Goal: Information Seeking & Learning: Learn about a topic

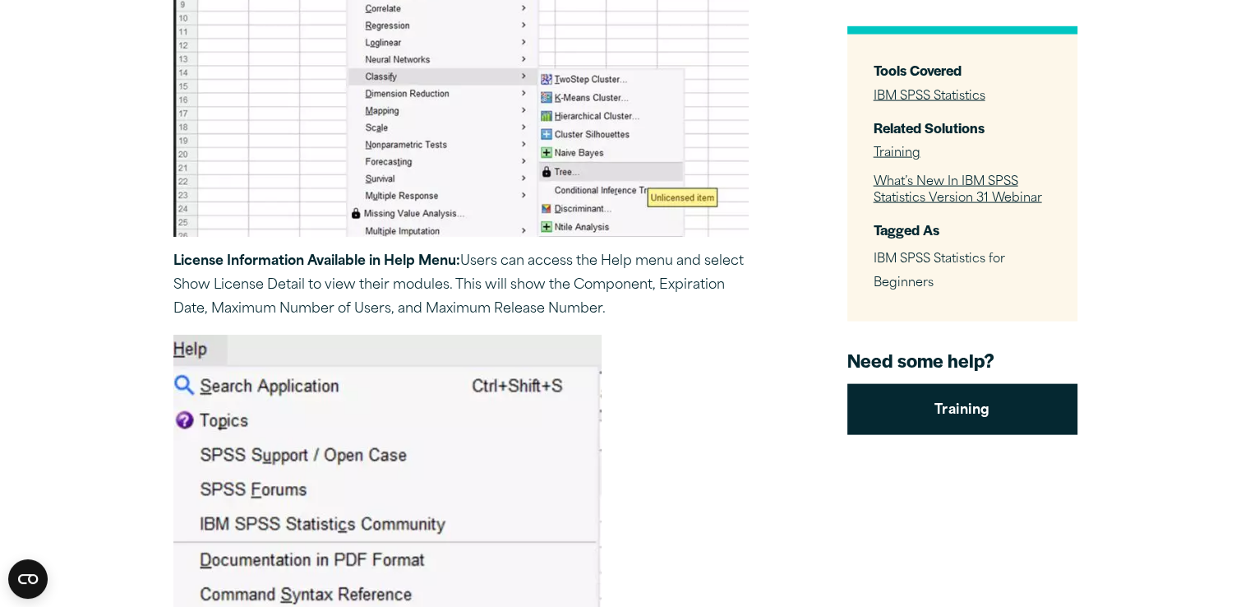
scroll to position [9875, 0]
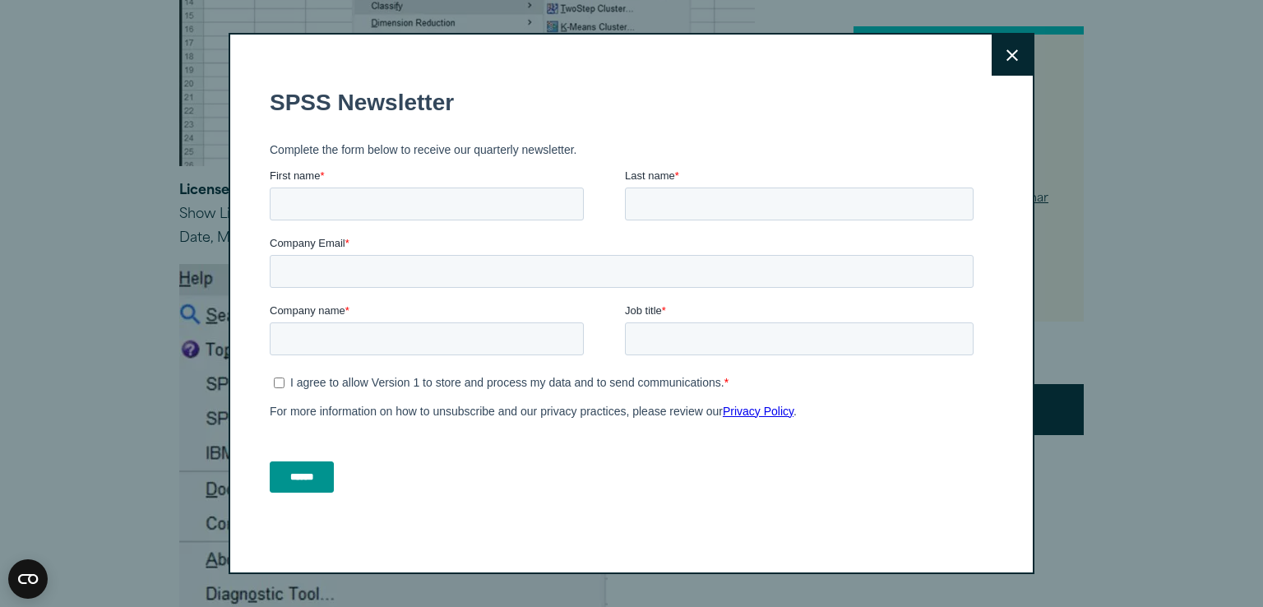
click at [1005, 61] on button "Close" at bounding box center [1011, 55] width 41 height 41
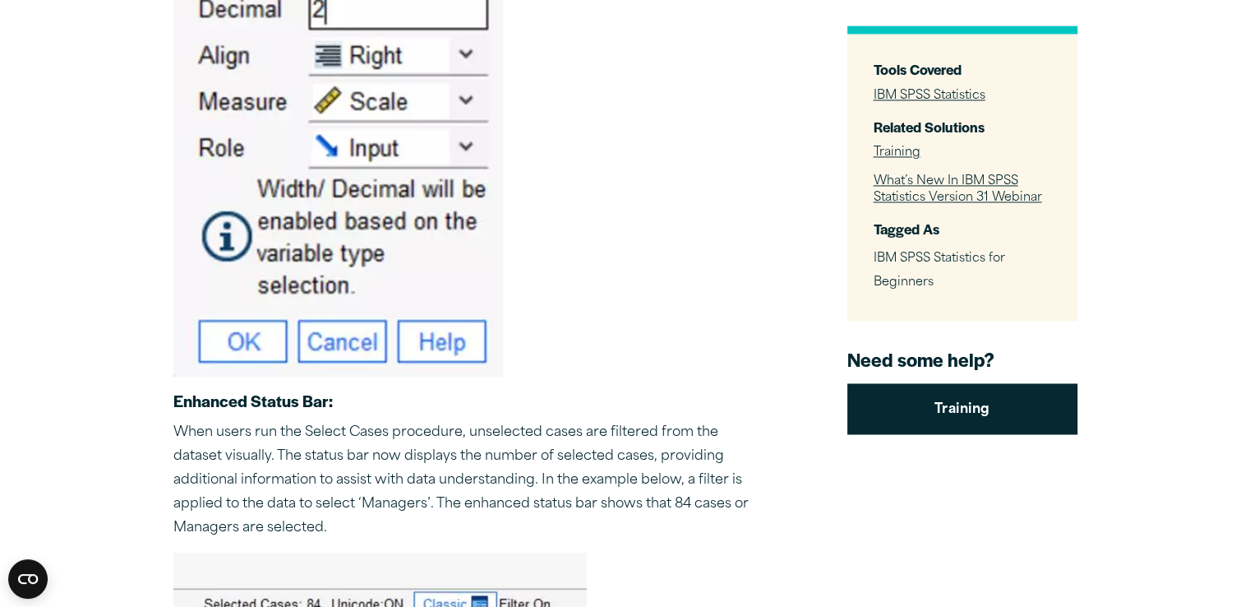
drag, startPoint x: 558, startPoint y: 155, endPoint x: 565, endPoint y: 165, distance: 11.9
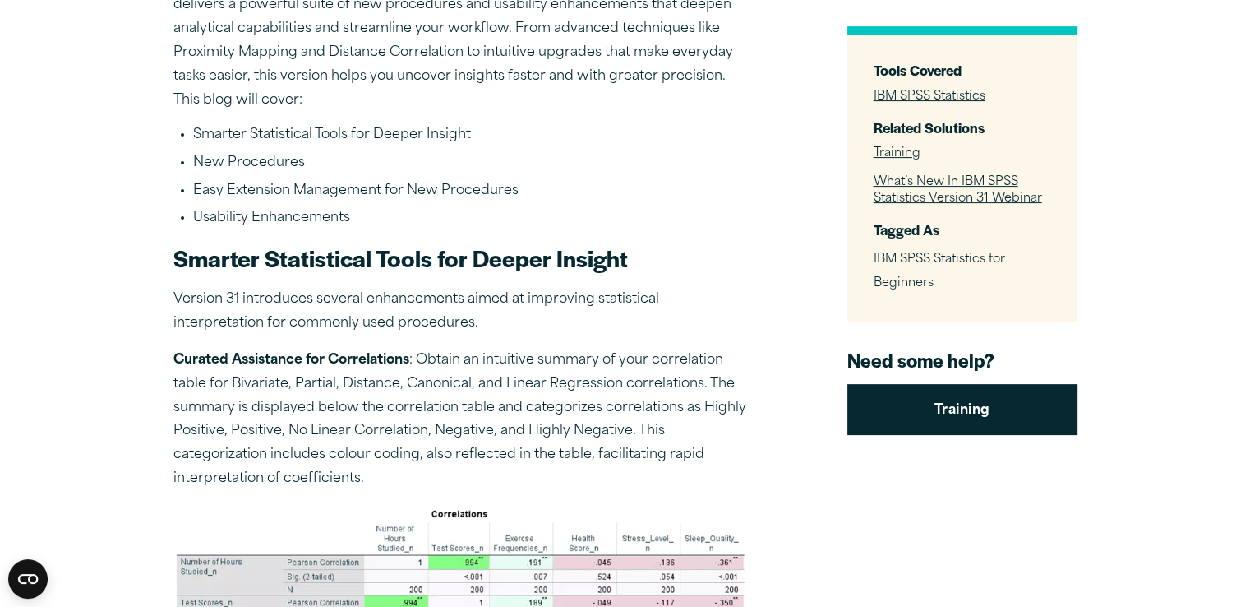
scroll to position [457, 0]
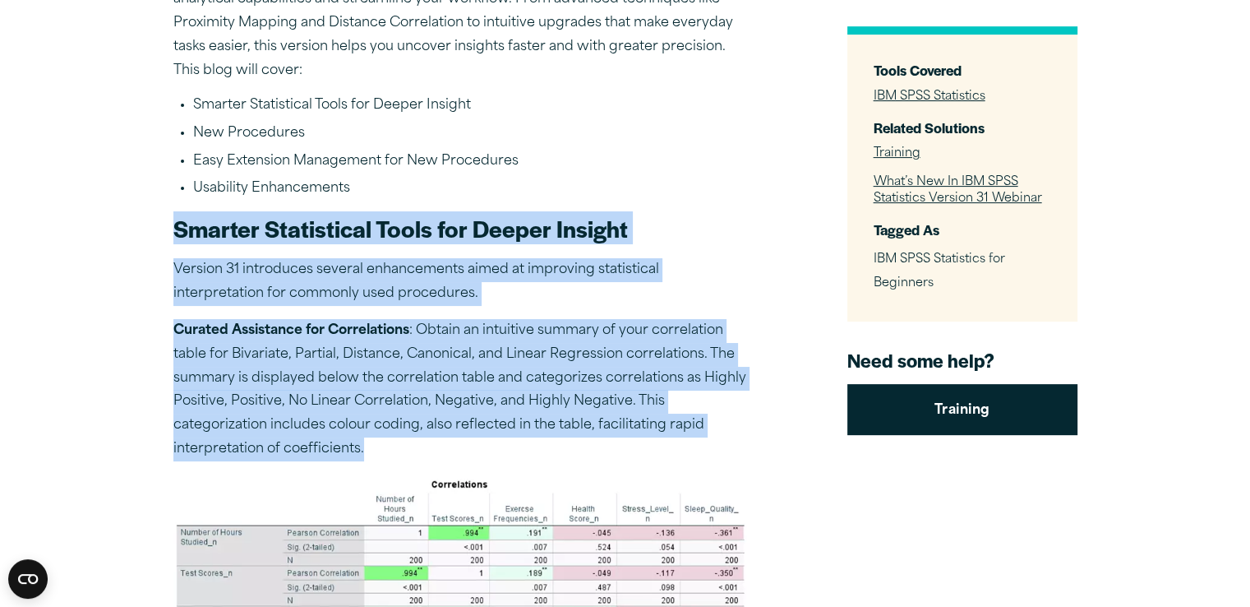
drag, startPoint x: 174, startPoint y: 224, endPoint x: 414, endPoint y: 371, distance: 281.1
copy div "Smarter Statistical Tools for Deeper Insight Version 31 introduces several enha…"
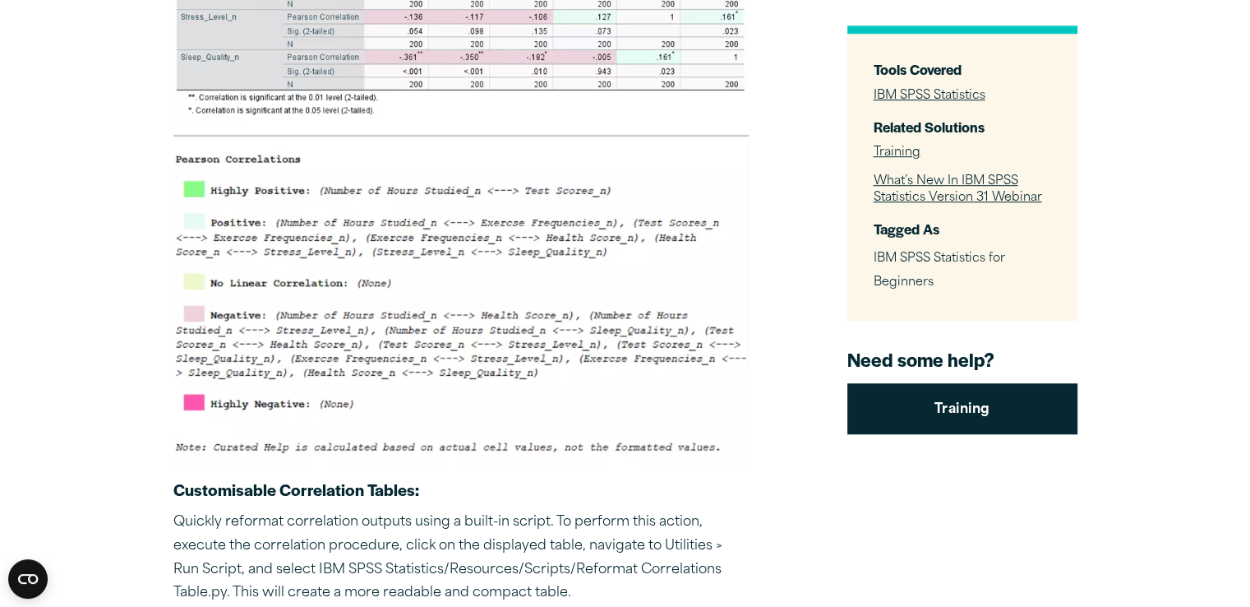
scroll to position [1197, 0]
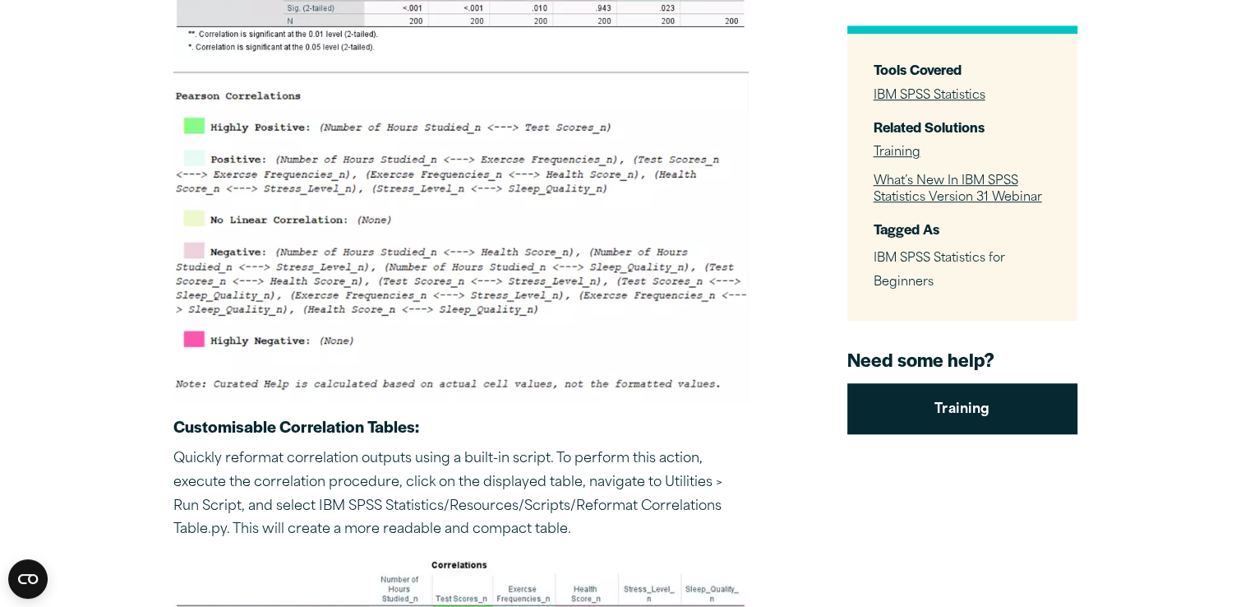
drag, startPoint x: 544, startPoint y: 321, endPoint x: 536, endPoint y: 307, distance: 16.9
click at [543, 321] on img at bounding box center [460, 236] width 575 height 331
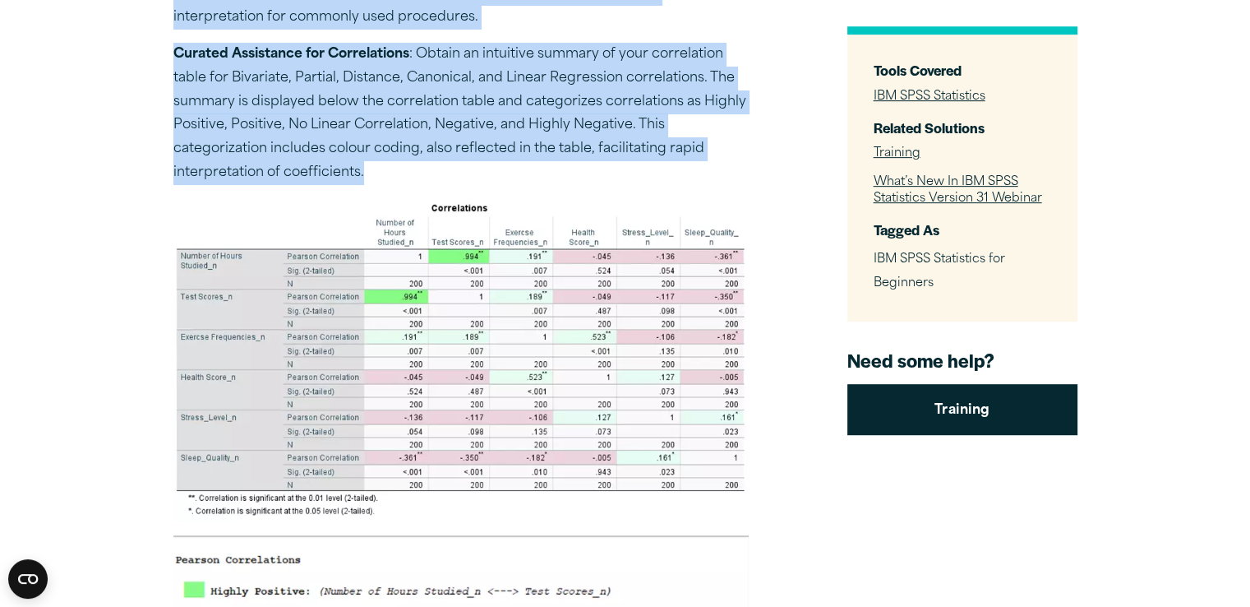
scroll to position [822, 0]
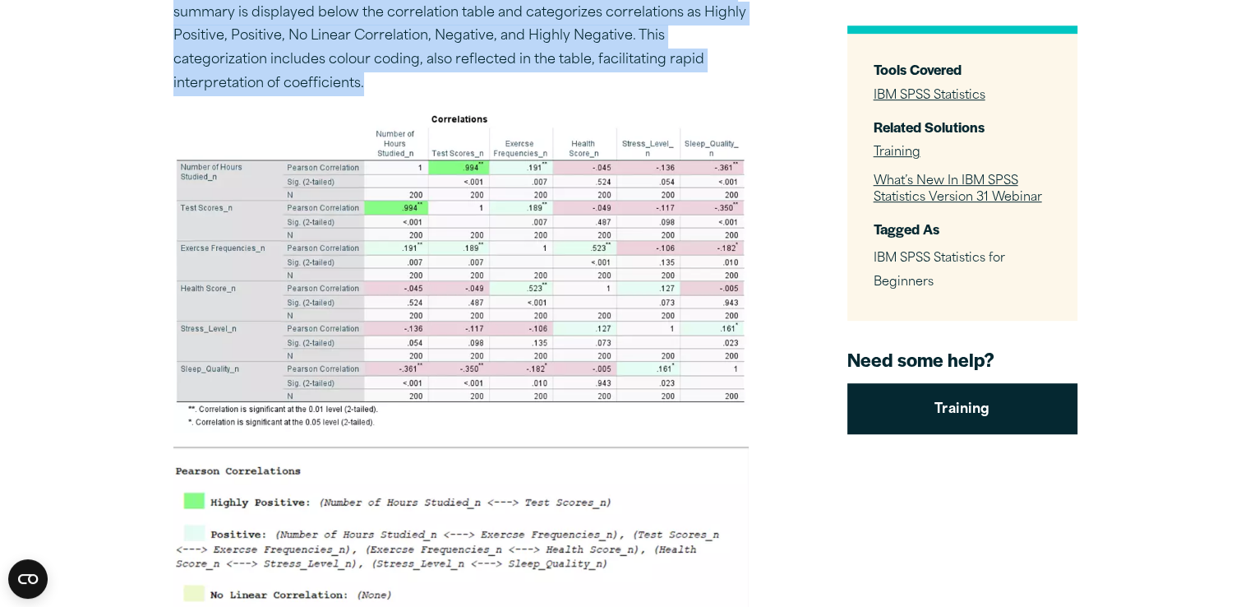
click at [537, 283] on img at bounding box center [460, 270] width 575 height 323
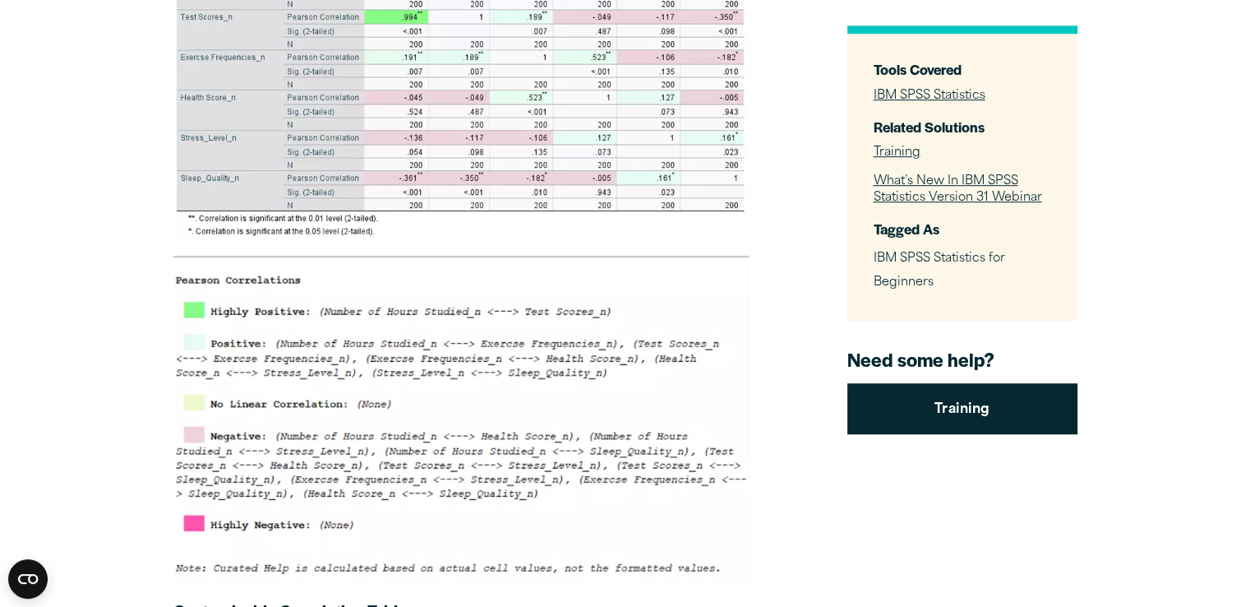
scroll to position [986, 0]
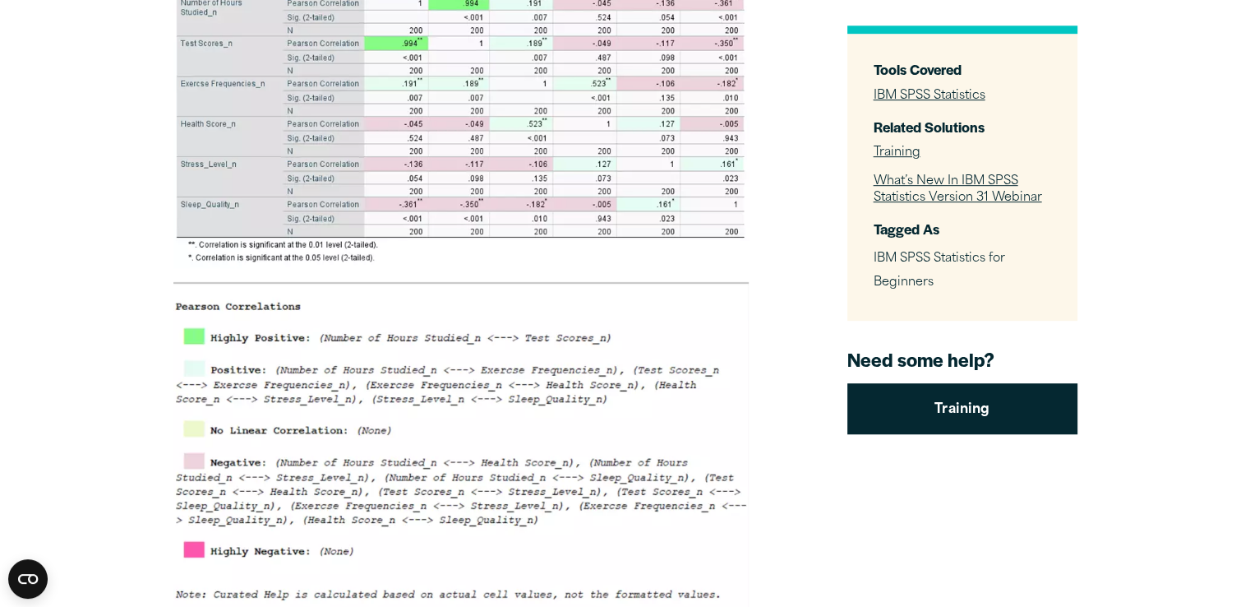
click at [481, 396] on img at bounding box center [460, 446] width 575 height 331
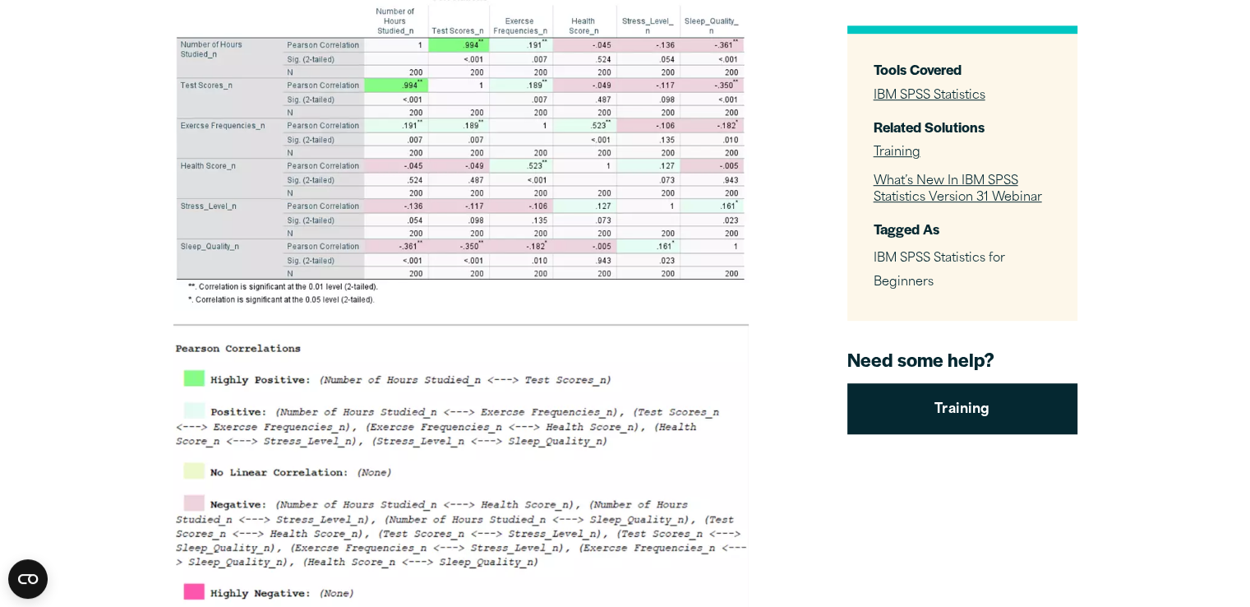
scroll to position [1151, 0]
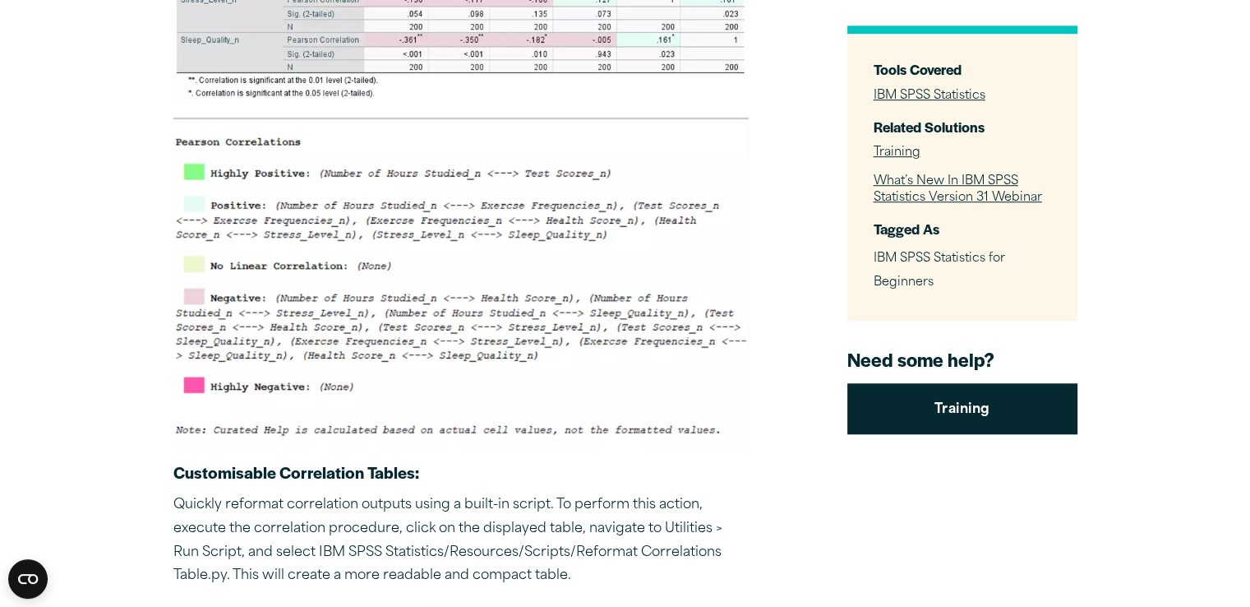
click at [344, 314] on img at bounding box center [460, 282] width 575 height 331
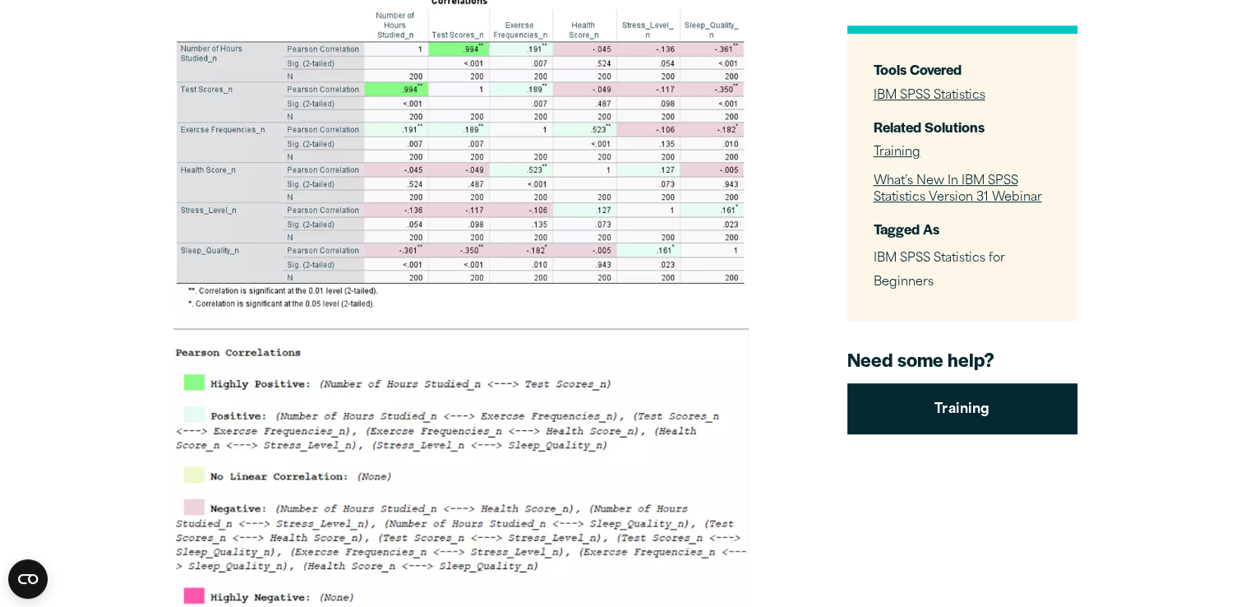
scroll to position [1069, 0]
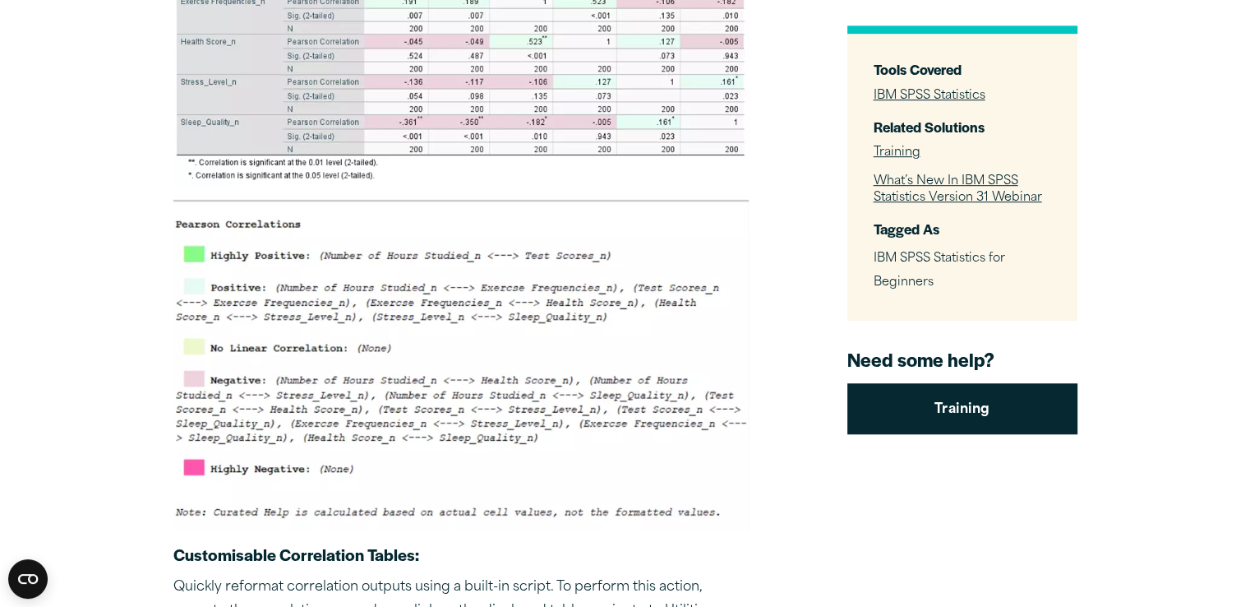
click at [326, 277] on img at bounding box center [460, 364] width 575 height 331
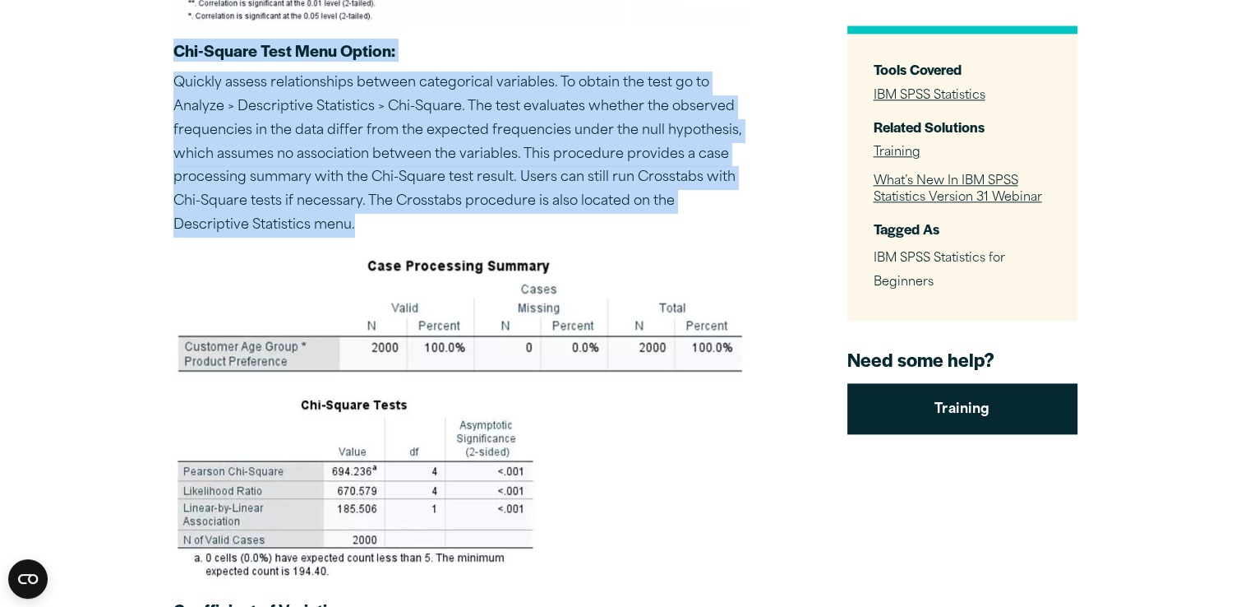
scroll to position [2137, 0]
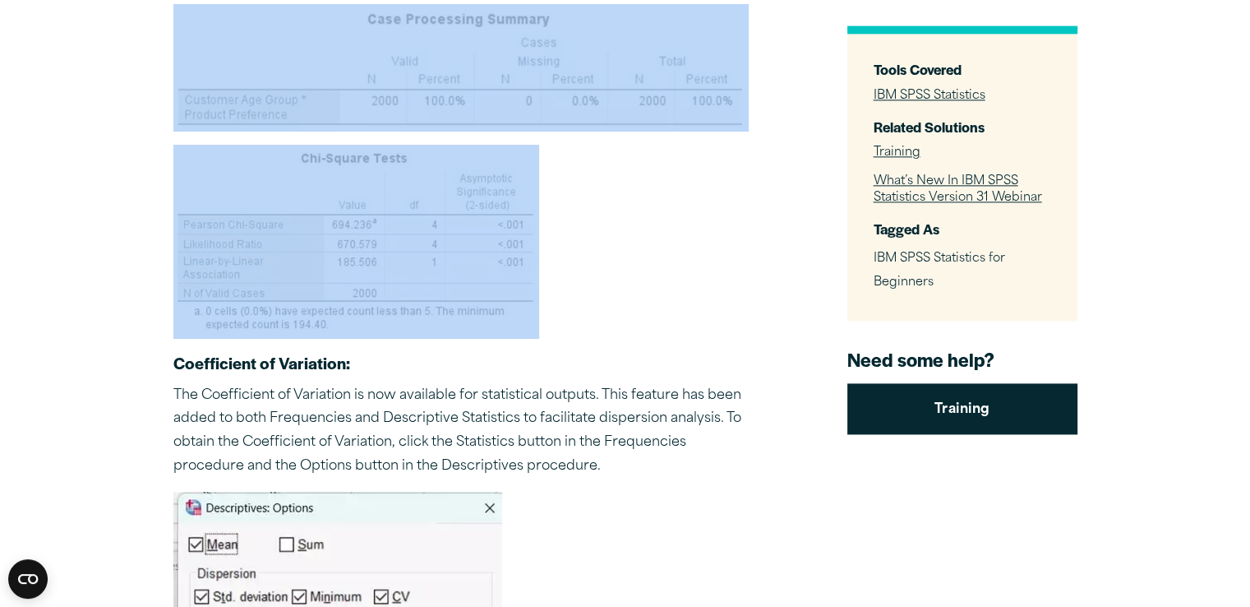
drag, startPoint x: 164, startPoint y: 53, endPoint x: 429, endPoint y: 332, distance: 384.9
drag, startPoint x: 448, startPoint y: 295, endPoint x: 280, endPoint y: 243, distance: 175.5
drag, startPoint x: 280, startPoint y: 243, endPoint x: 242, endPoint y: 284, distance: 55.8
click at [242, 284] on img at bounding box center [356, 242] width 366 height 194
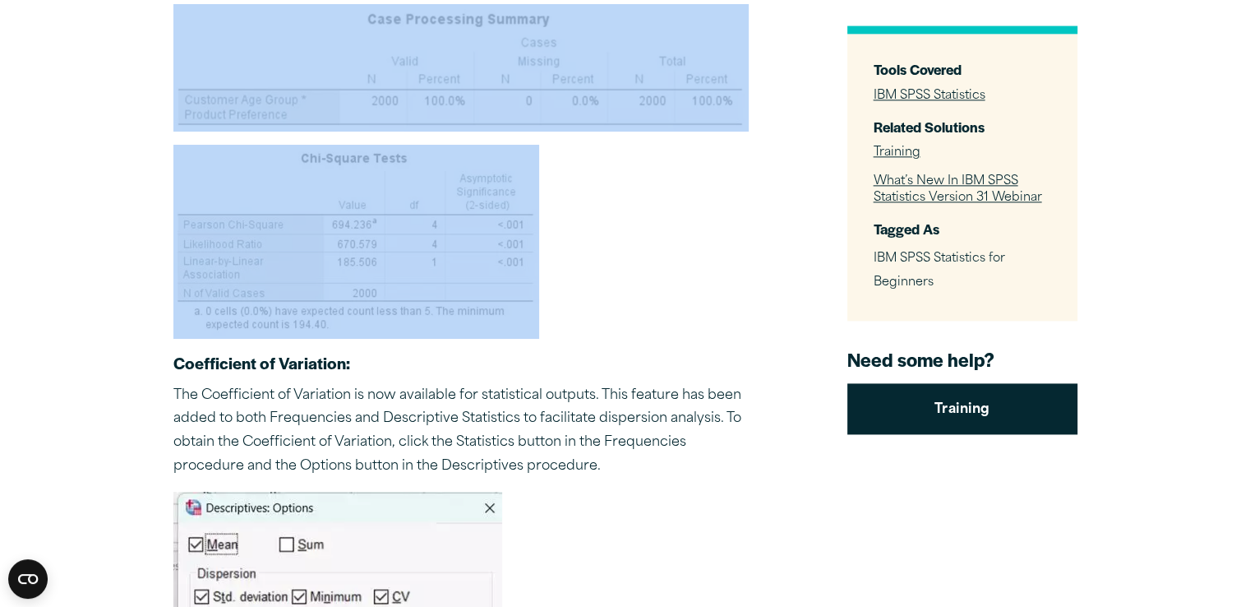
copy div "Chi-Square Test Menu Option : Quickly assess relationships between categorical …"
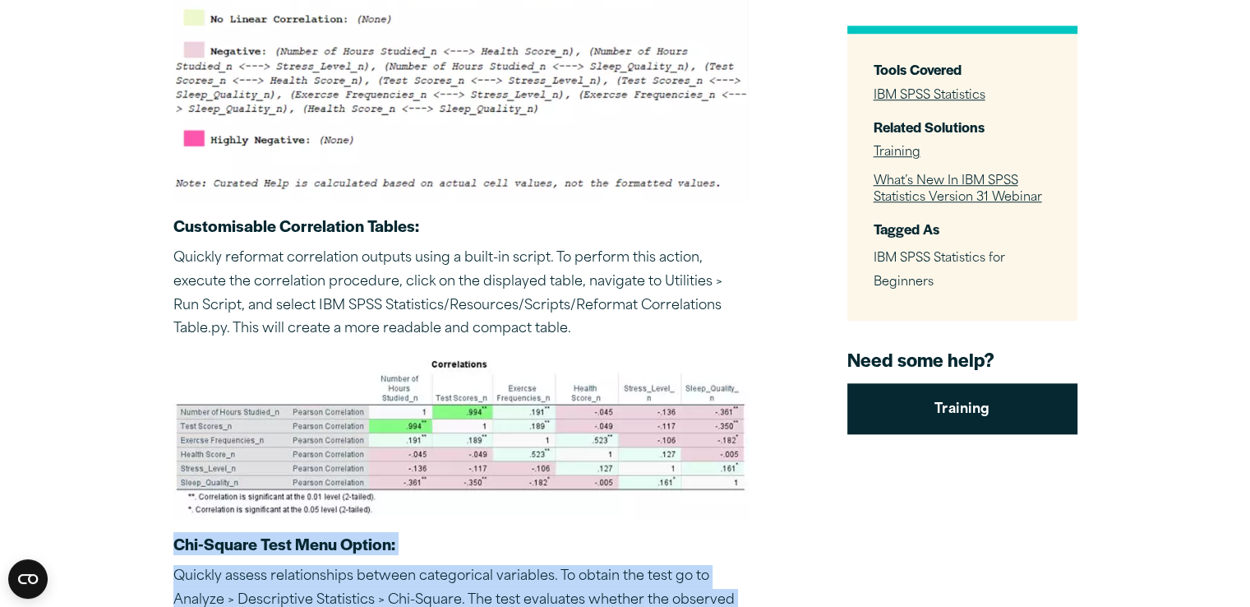
click at [429, 404] on img at bounding box center [460, 436] width 575 height 165
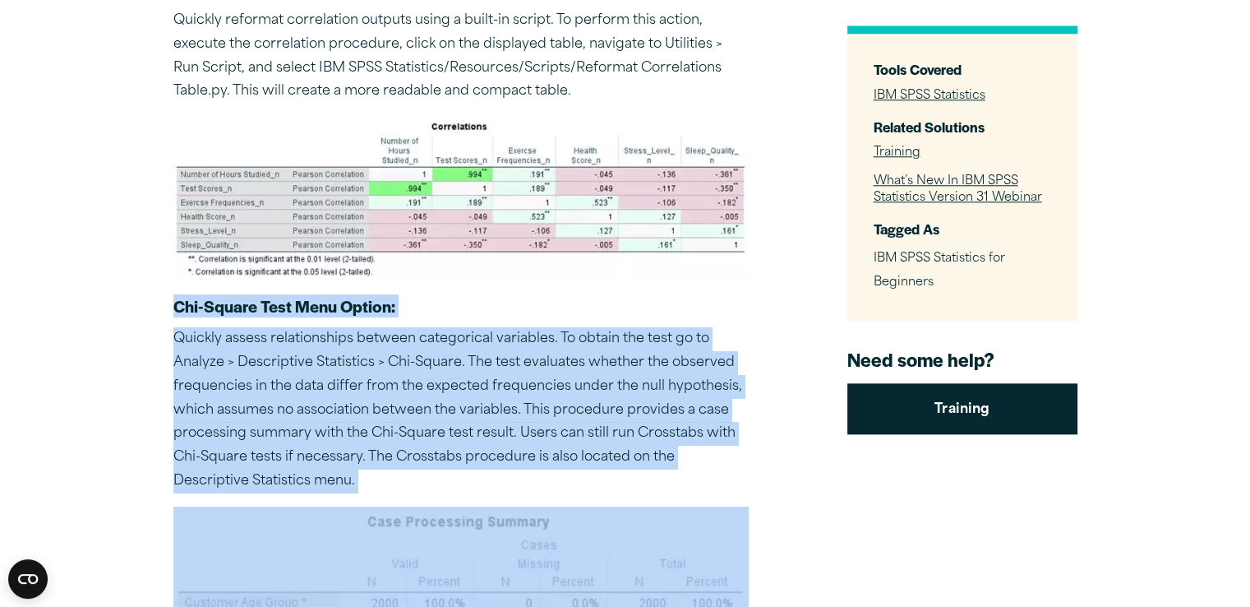
scroll to position [1726, 0]
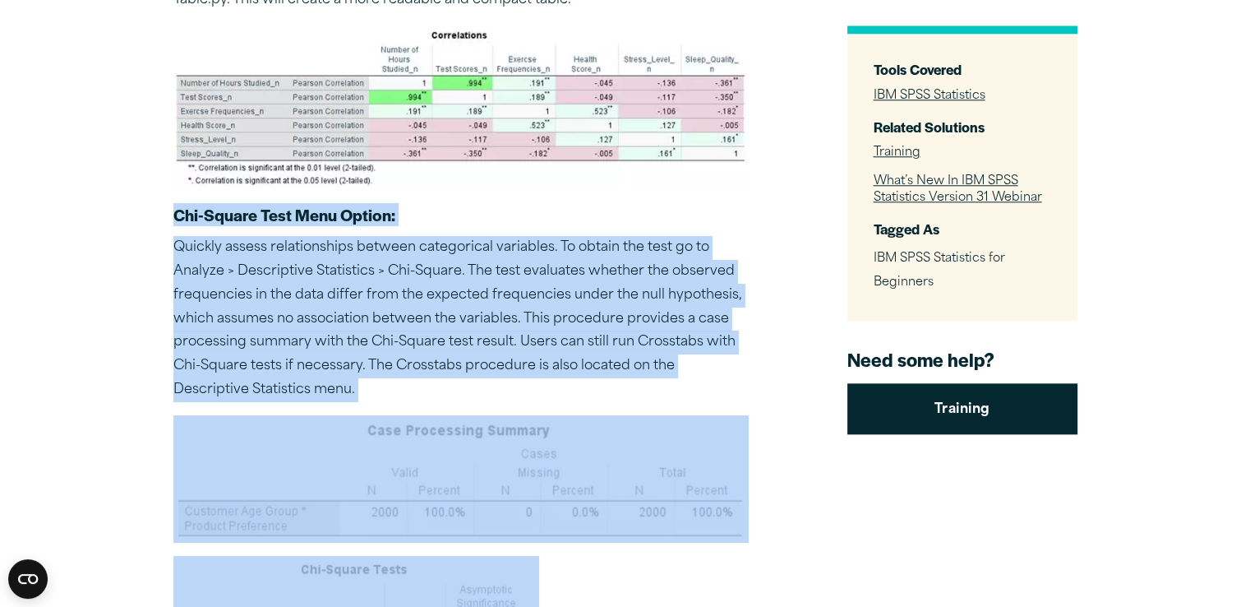
click at [421, 355] on p "Quickly assess relationships between categorical variables. To obtain the test …" at bounding box center [460, 319] width 575 height 166
click at [413, 297] on p "Quickly assess relationships between categorical variables. To obtain the test …" at bounding box center [460, 319] width 575 height 166
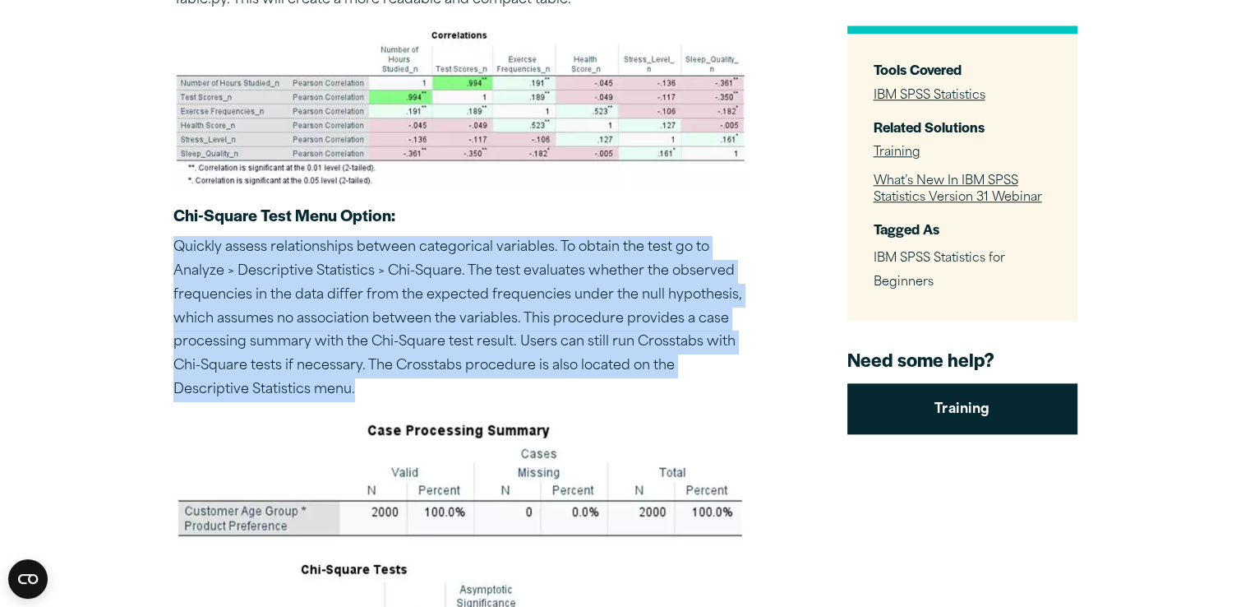
drag, startPoint x: 376, startPoint y: 392, endPoint x: 171, endPoint y: 243, distance: 253.0
copy p "Quickly assess relationships between categorical variables. To obtain the test …"
click at [495, 325] on p "Quickly assess relationships between categorical variables. To obtain the test …" at bounding box center [460, 319] width 575 height 166
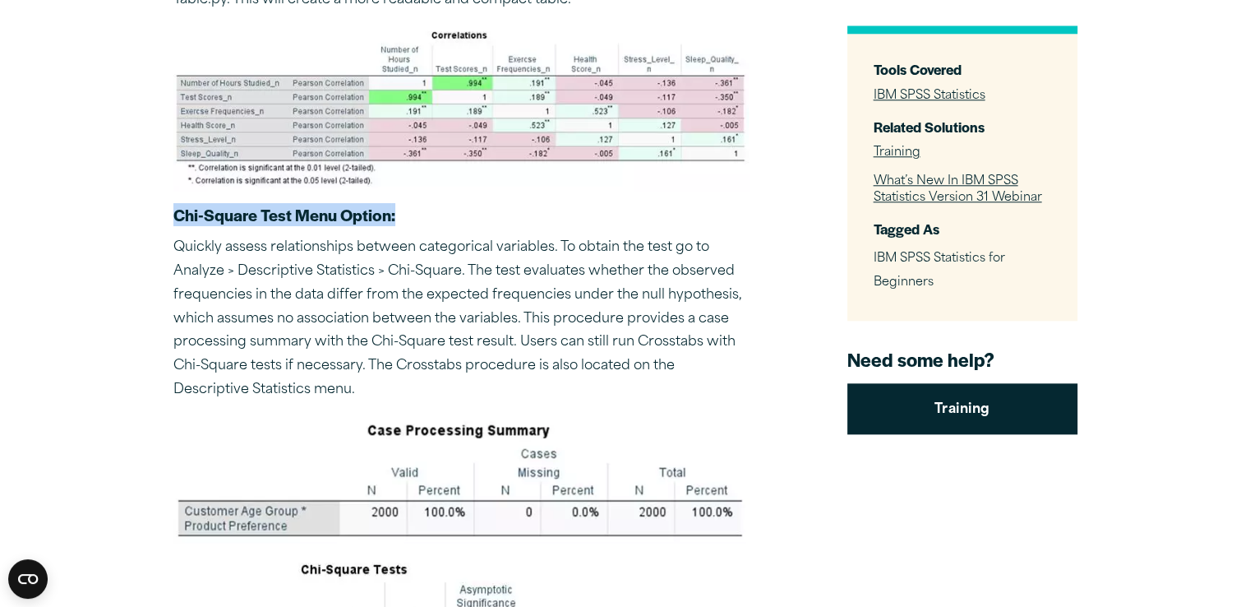
drag, startPoint x: 391, startPoint y: 218, endPoint x: 174, endPoint y: 220, distance: 217.0
click at [174, 220] on h5 "Chi-Square Test Menu Option :" at bounding box center [460, 214] width 575 height 21
copy h5 "Chi-Square Test Menu Option :"
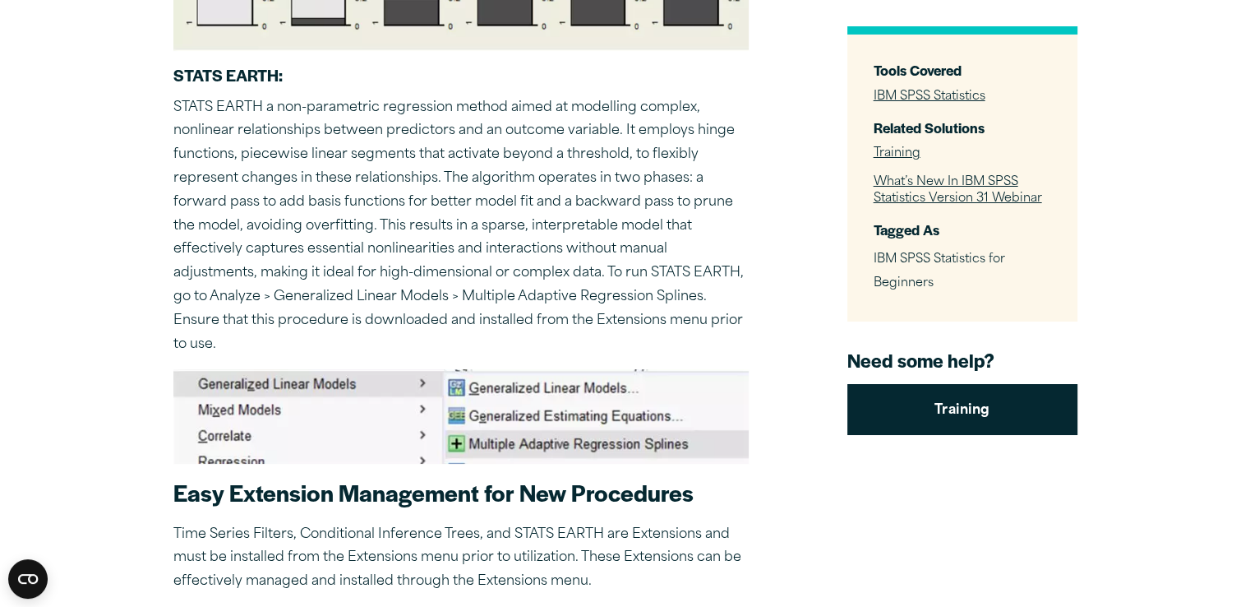
scroll to position [6001, 0]
click at [612, 201] on p "STATS EARTH a non-parametric regression method aimed at modelling complex, nonl…" at bounding box center [460, 226] width 575 height 261
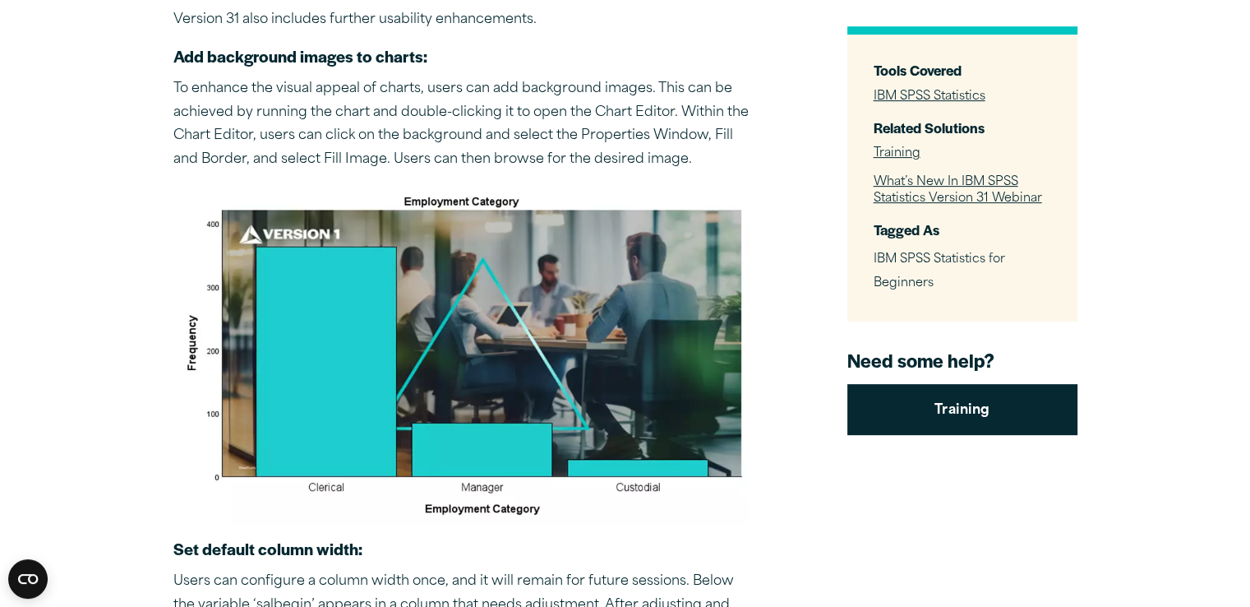
scroll to position [6658, 0]
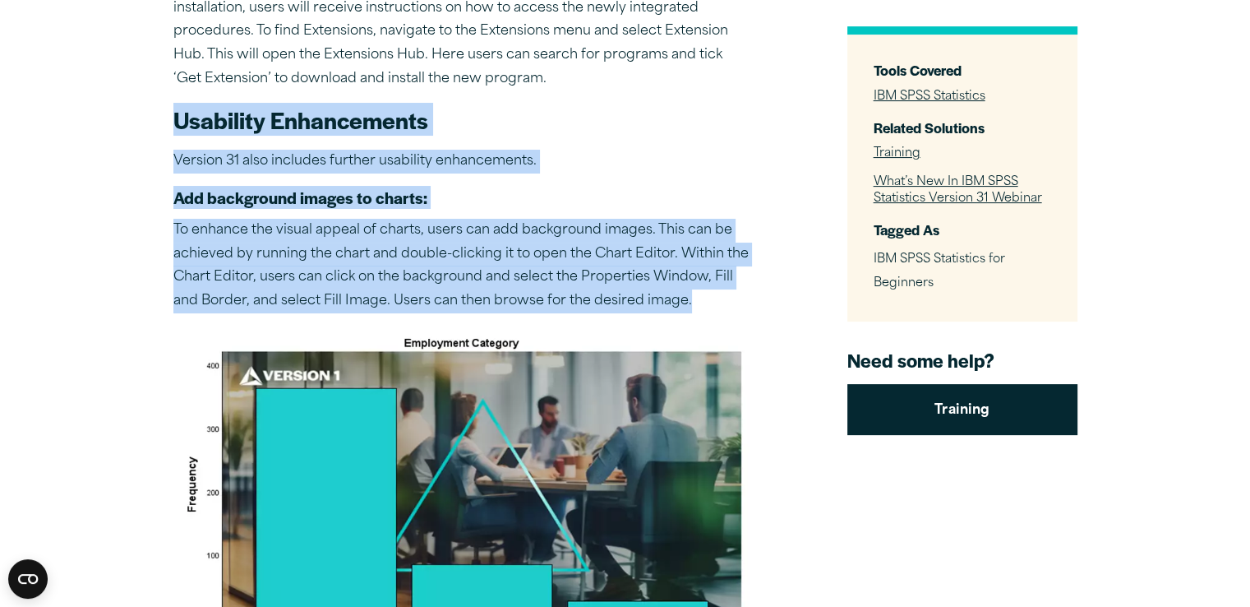
drag, startPoint x: 168, startPoint y: 117, endPoint x: 652, endPoint y: 281, distance: 511.3
click at [759, 309] on article "Articles What’s New in IBM SPSS Statistics v31? If you’re in the business of tu…" at bounding box center [625, 483] width 1250 height 14031
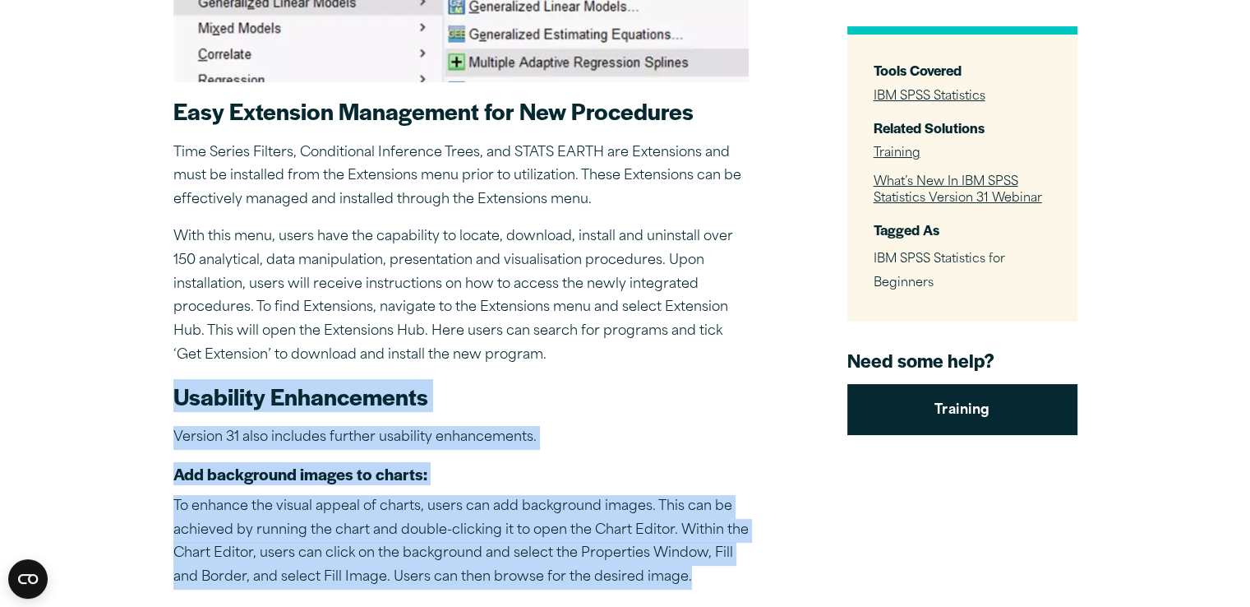
scroll to position [6412, 0]
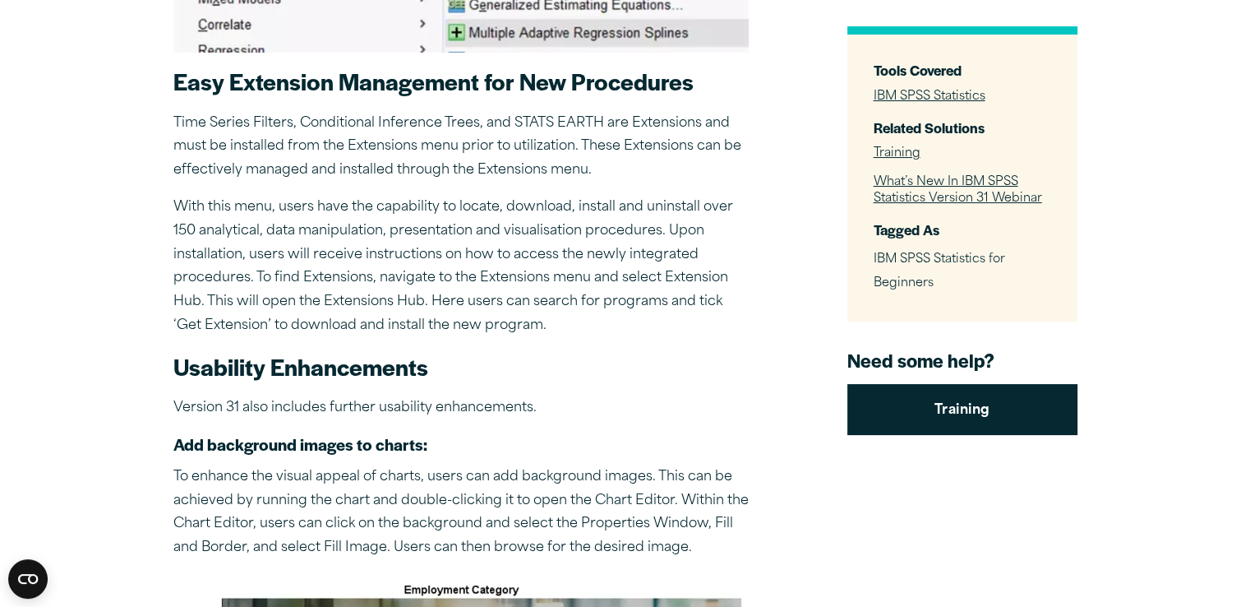
drag, startPoint x: 201, startPoint y: 164, endPoint x: 175, endPoint y: 90, distance: 78.5
click at [201, 163] on p "Time Series Filters, Conditional Inference Trees, and STATS EARTH are Extension…" at bounding box center [460, 147] width 575 height 71
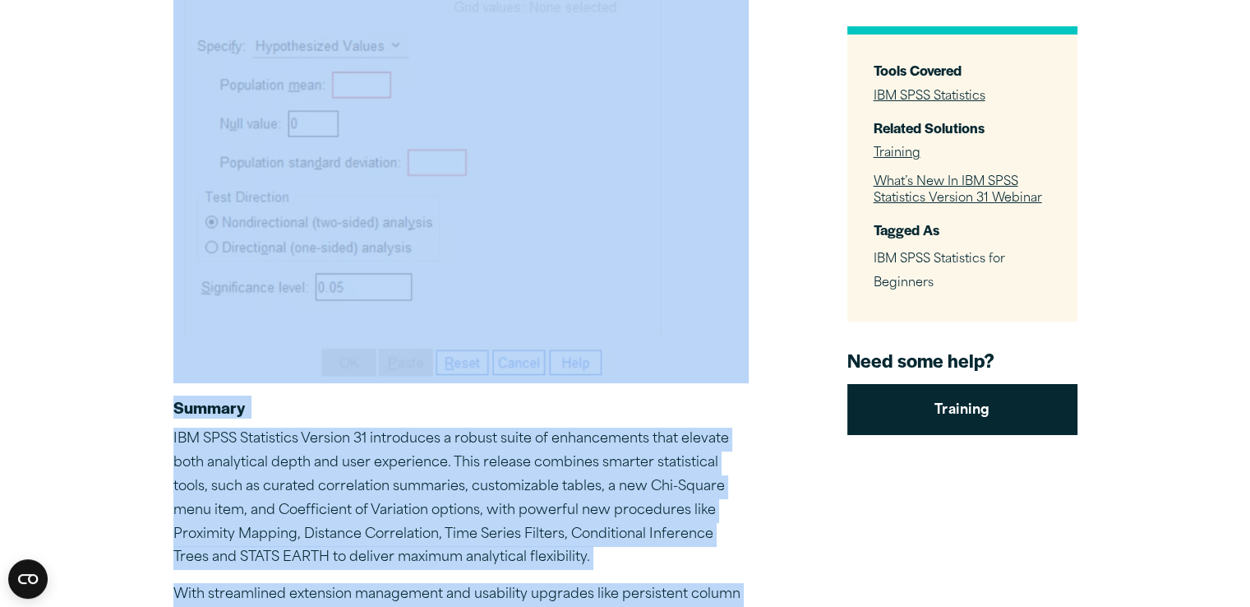
scroll to position [12166, 0]
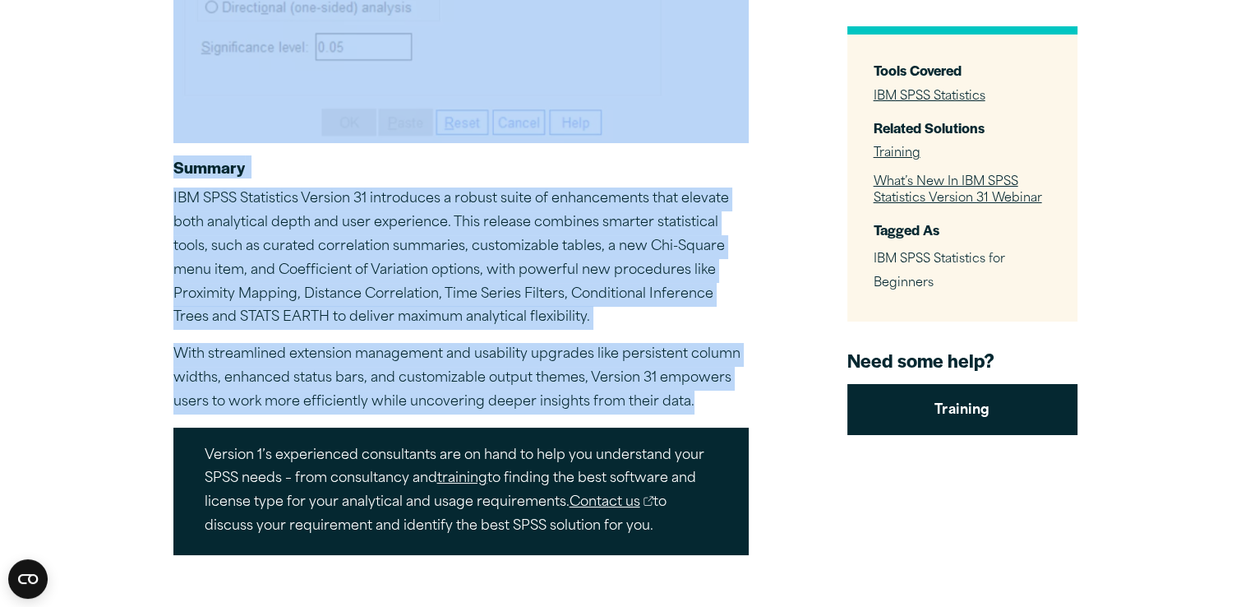
drag, startPoint x: 172, startPoint y: 81, endPoint x: 758, endPoint y: 409, distance: 672.0
copy div "Easy Extension Management for New Procedures Time Series Filters, Conditional I…"
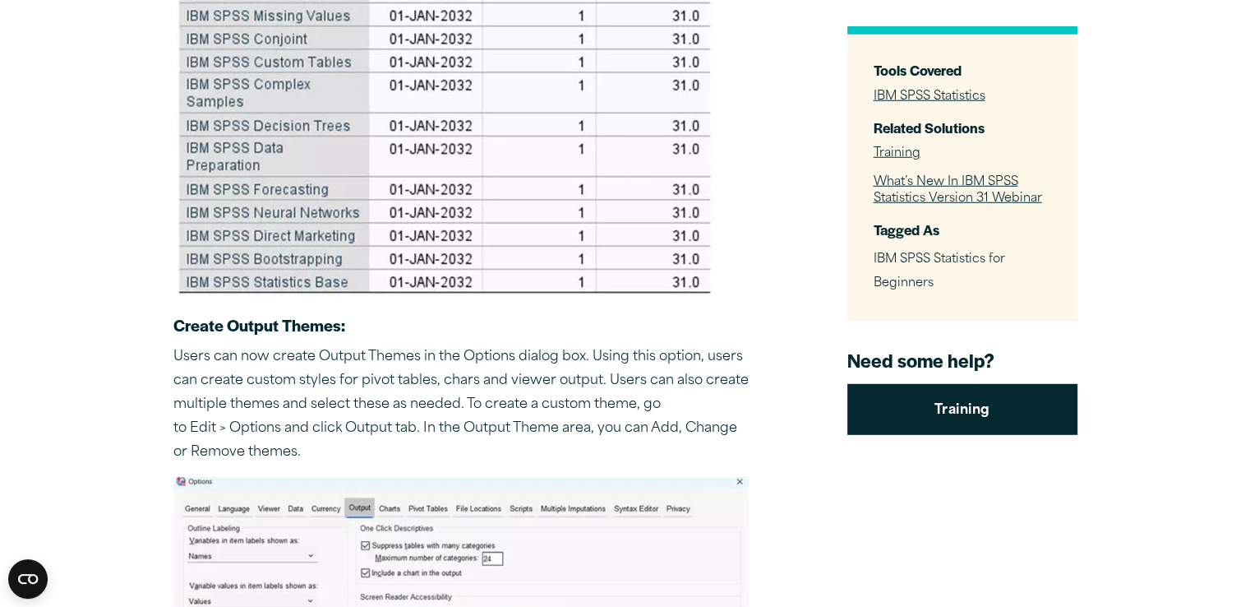
scroll to position [10686, 0]
